Goal: Communication & Community: Participate in discussion

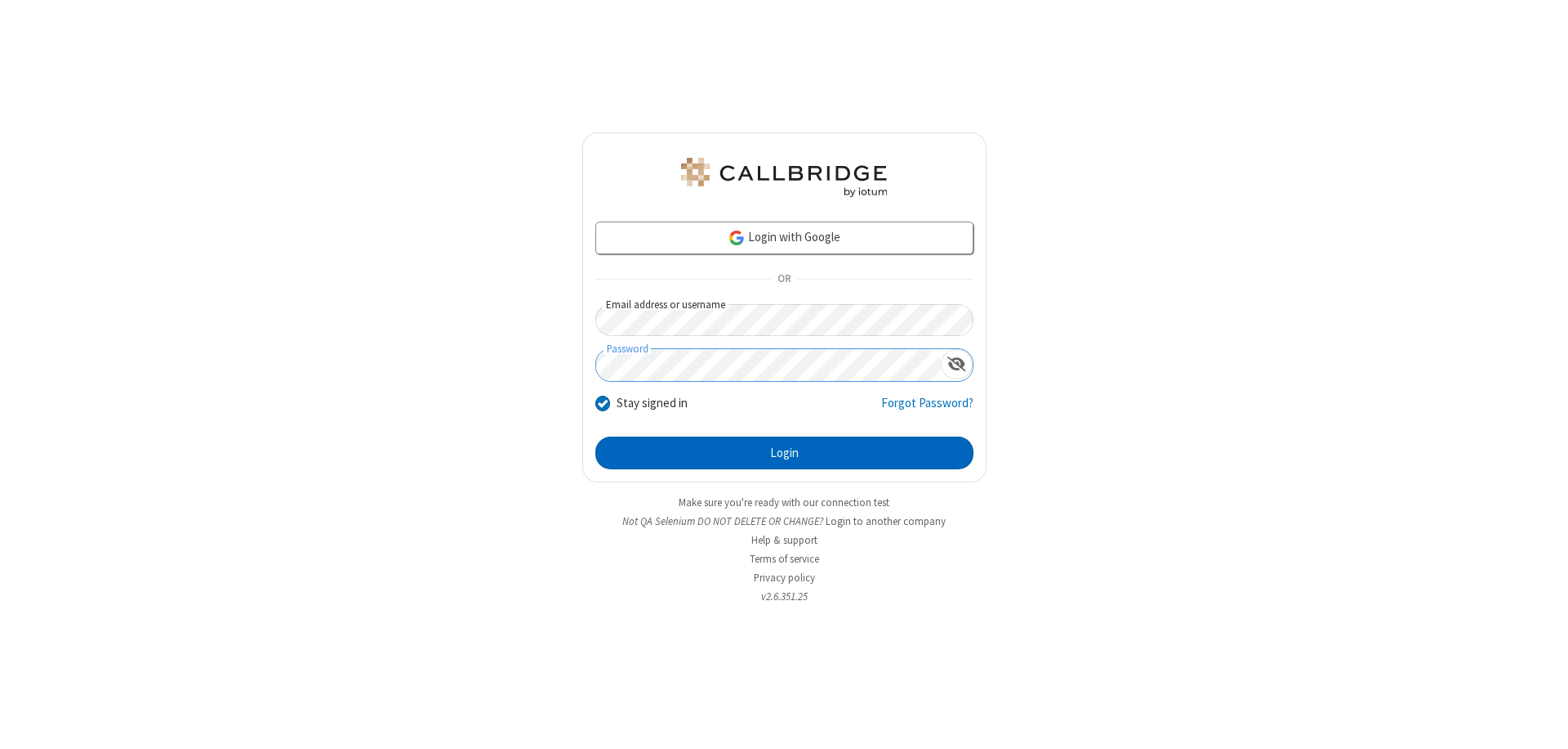
click at [784, 452] on button "Login" at bounding box center [784, 452] width 379 height 33
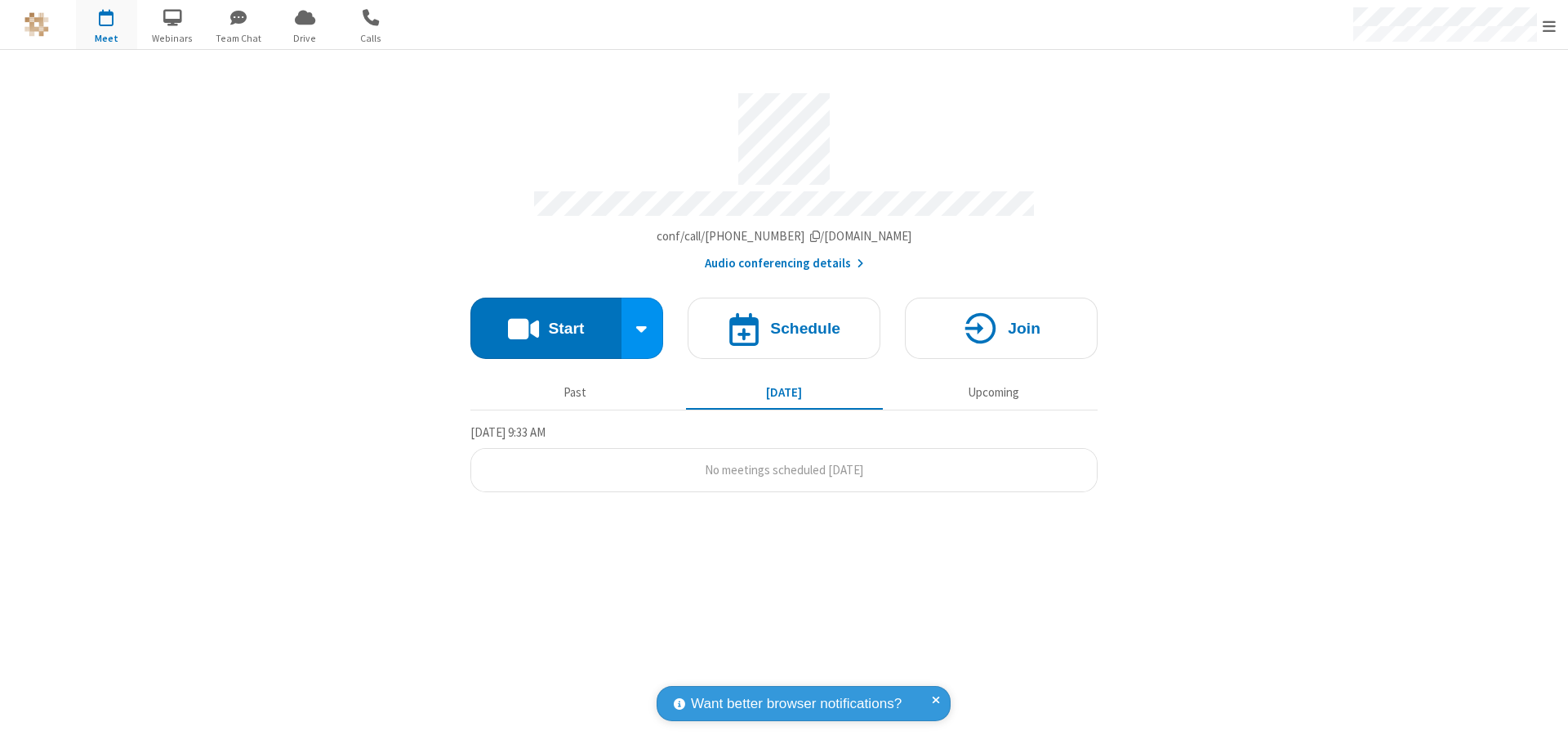
click at [546, 320] on button "Start" at bounding box center [546, 328] width 151 height 61
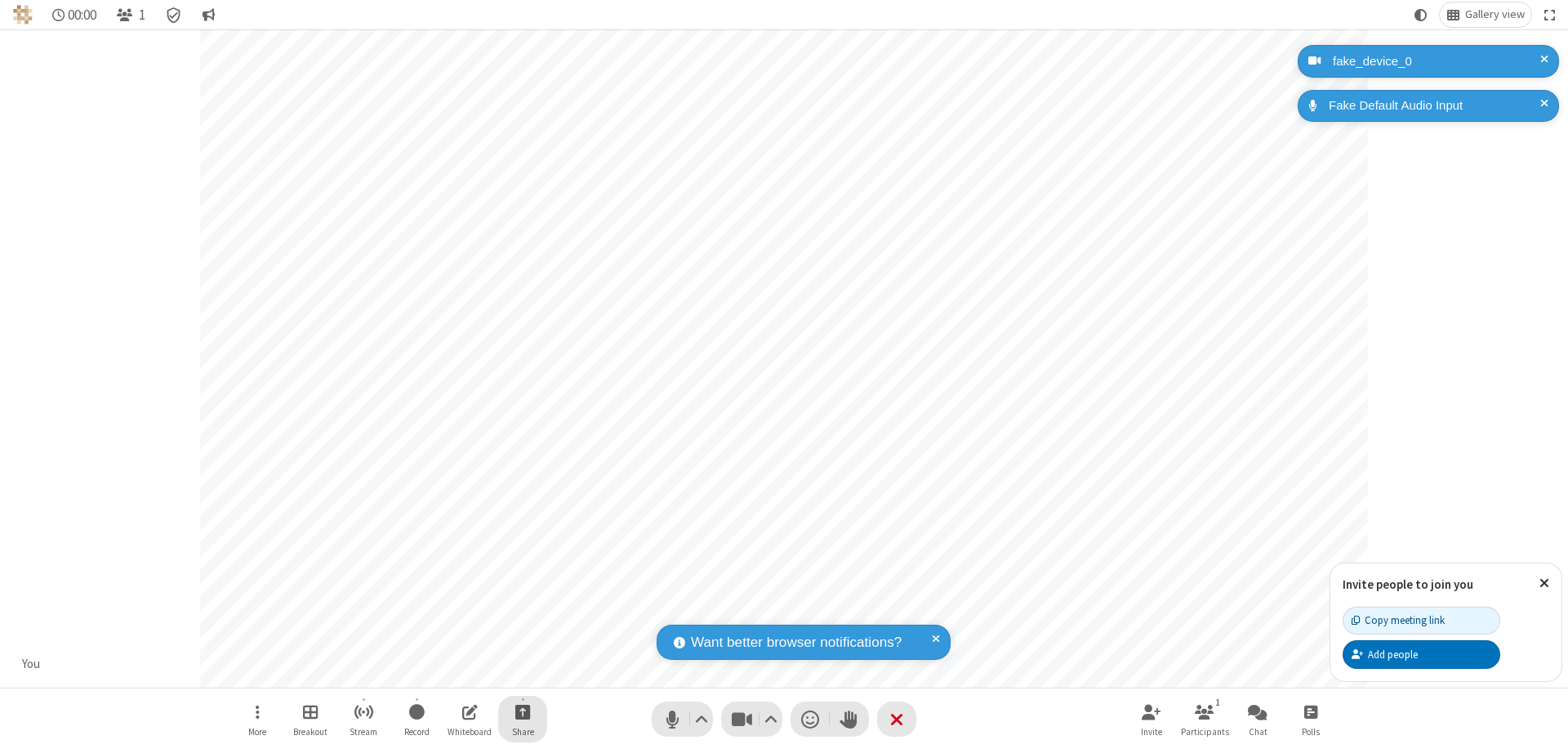
click at [523, 711] on span "Start sharing" at bounding box center [523, 711] width 15 height 21
click at [457, 672] on span "Share my screen" at bounding box center [457, 672] width 19 height 14
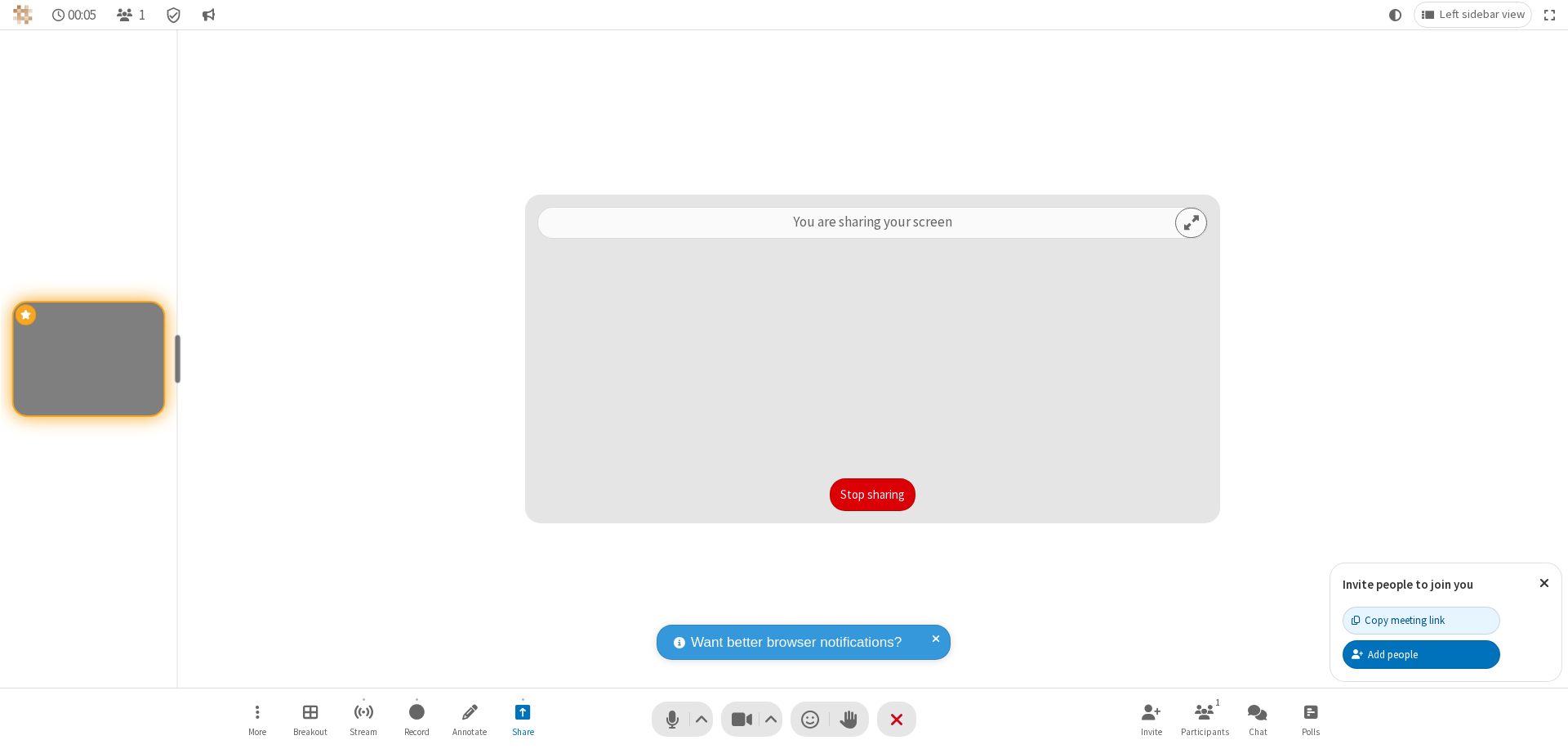
click at [872, 494] on button "Stop sharing" at bounding box center [872, 494] width 86 height 33
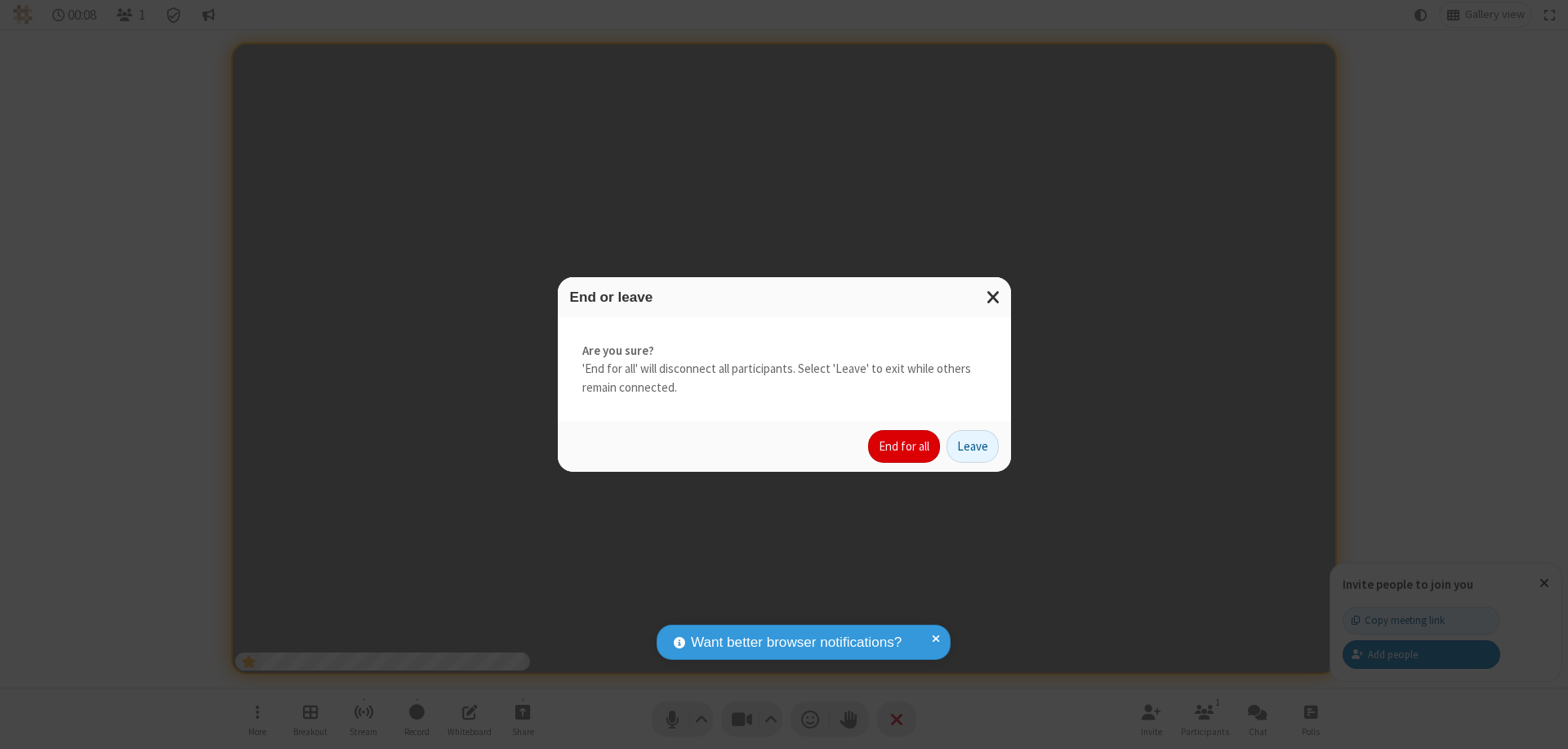
click at [905, 446] on button "End for all" at bounding box center [904, 446] width 72 height 33
